Goal: Transaction & Acquisition: Purchase product/service

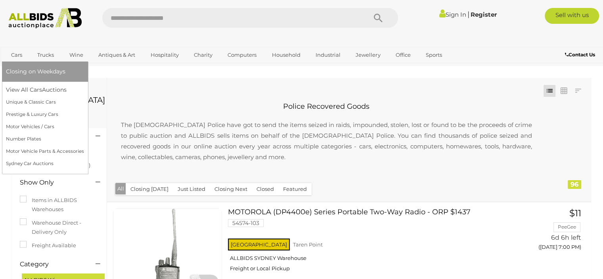
click at [14, 56] on link "Cars" at bounding box center [16, 54] width 21 height 13
click at [33, 91] on link "View All Cars Auctions" at bounding box center [45, 90] width 78 height 12
